Goal: Register for event/course

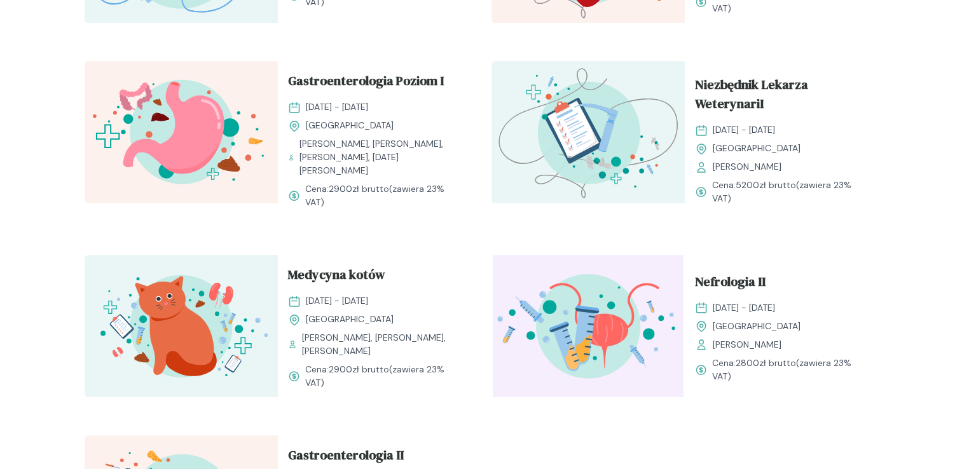
scroll to position [1313, 0]
click at [728, 101] on span "Niezbędnik Lekarza WeterynariI" at bounding box center [781, 95] width 173 height 43
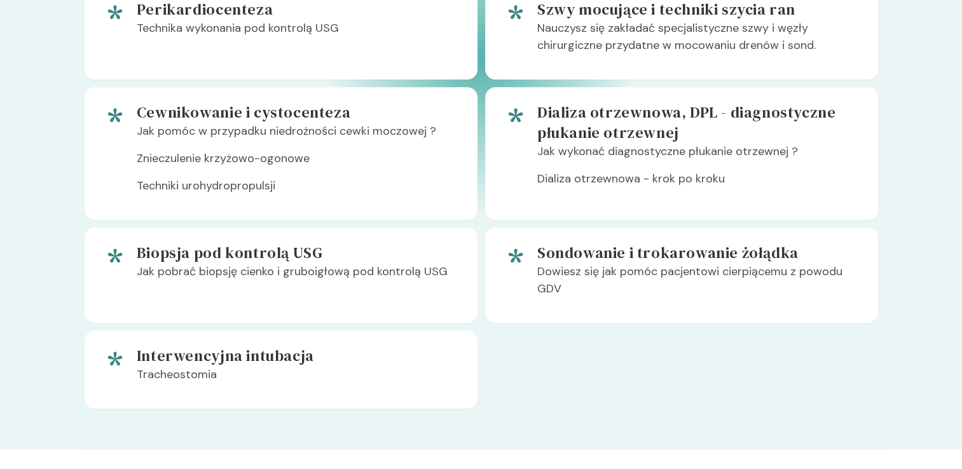
scroll to position [1231, 0]
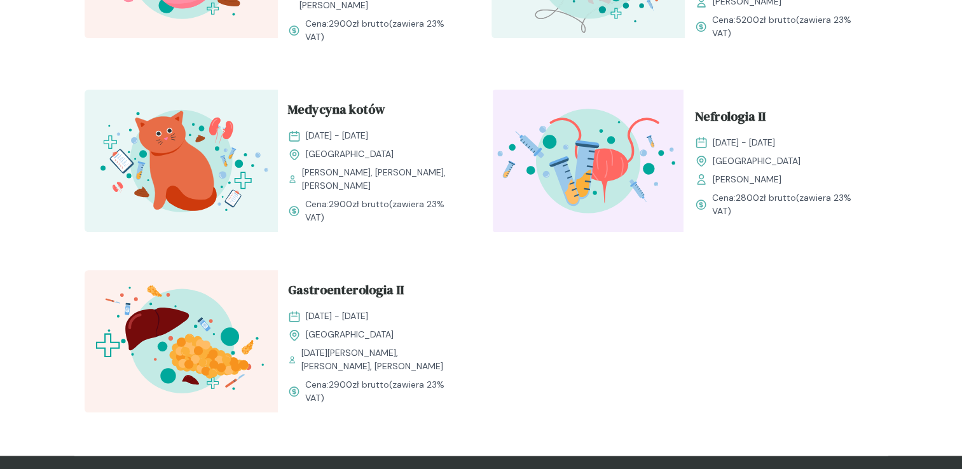
scroll to position [1478, 0]
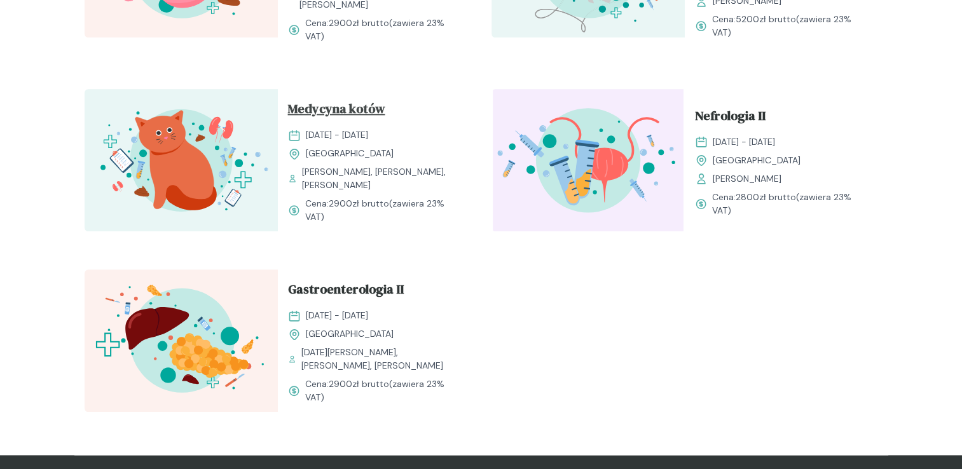
click at [330, 116] on span "Medycyna kotów" at bounding box center [336, 111] width 97 height 24
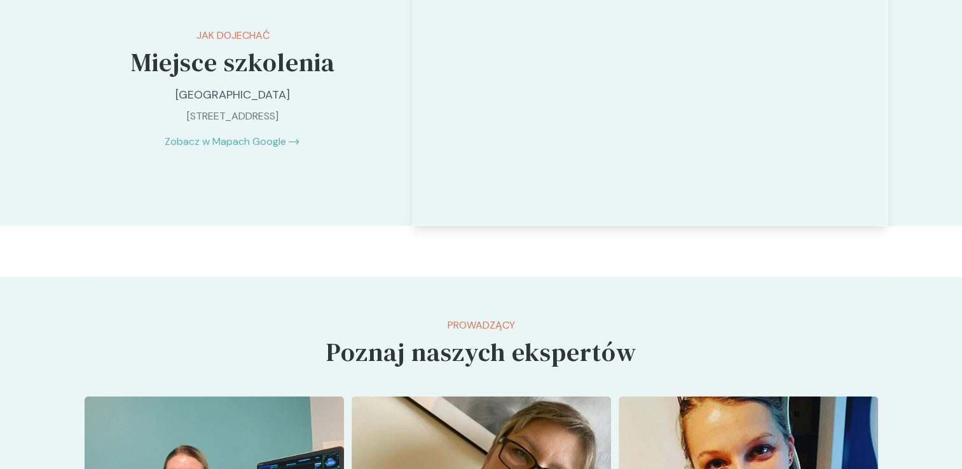
scroll to position [2737, 0]
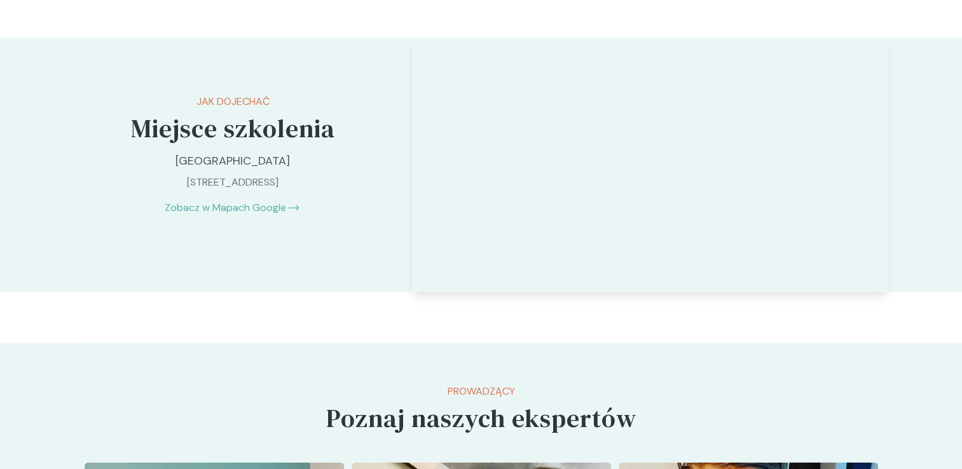
click at [218, 194] on div "Jak dojechać Miejsce szkolenia [GEOGRAPHIC_DATA] [GEOGRAPHIC_DATA], Handlowców …" at bounding box center [232, 155] width 317 height 234
click at [203, 205] on link "Zobacz w Mapach Google" at bounding box center [226, 207] width 122 height 15
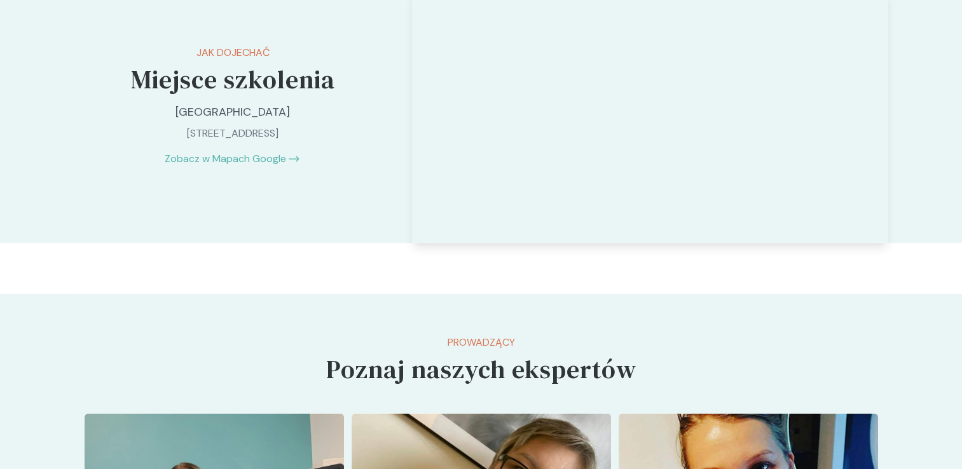
scroll to position [2786, 0]
click at [243, 111] on p "[GEOGRAPHIC_DATA]" at bounding box center [233, 112] width 267 height 17
drag, startPoint x: 313, startPoint y: 109, endPoint x: 159, endPoint y: 116, distance: 154.1
click at [159, 116] on p "[GEOGRAPHIC_DATA]" at bounding box center [233, 112] width 267 height 17
copy p "[GEOGRAPHIC_DATA]"
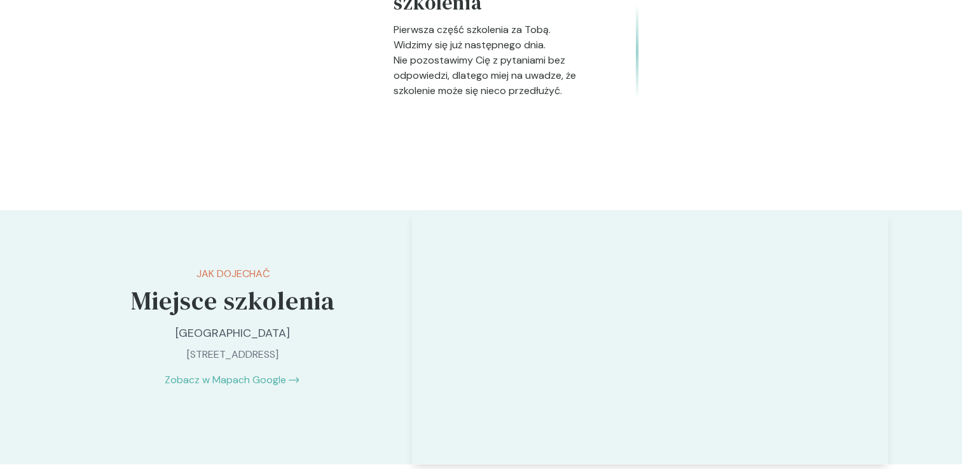
scroll to position [2557, 0]
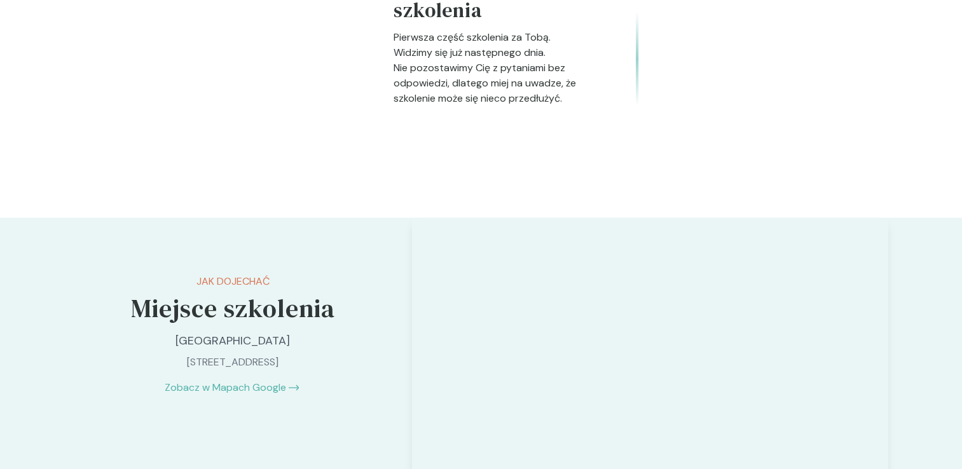
drag, startPoint x: 323, startPoint y: 216, endPoint x: 284, endPoint y: 156, distance: 71.8
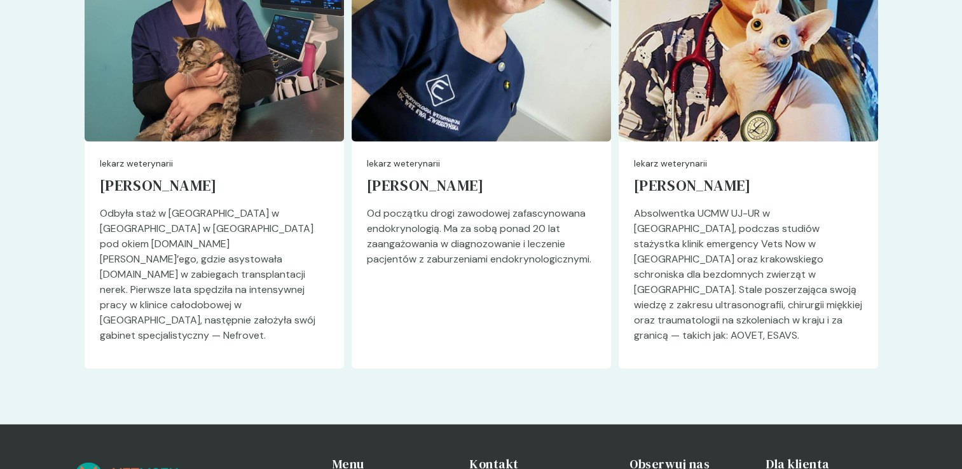
scroll to position [3317, 0]
